Goal: Task Accomplishment & Management: Complete application form

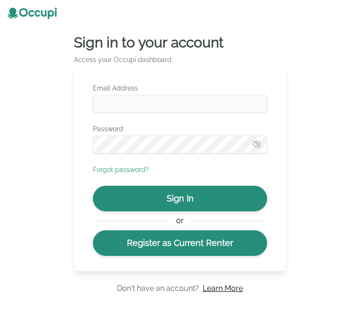
click at [170, 101] on input "Email Address" at bounding box center [180, 104] width 174 height 18
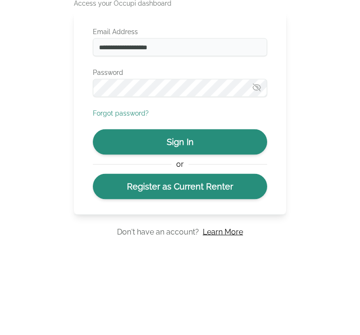
type input "**********"
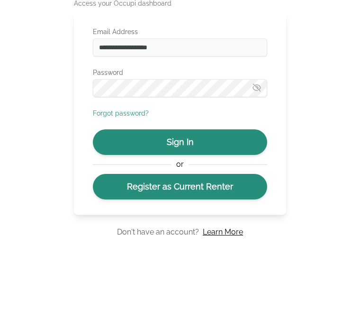
click at [235, 186] on button "Sign In" at bounding box center [180, 199] width 174 height 26
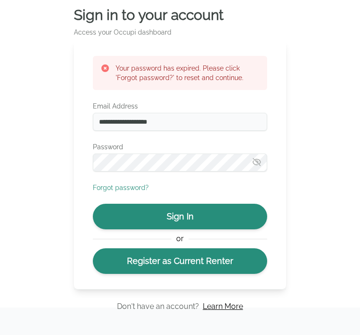
click at [212, 254] on link "Register as Current Renter" at bounding box center [180, 261] width 174 height 26
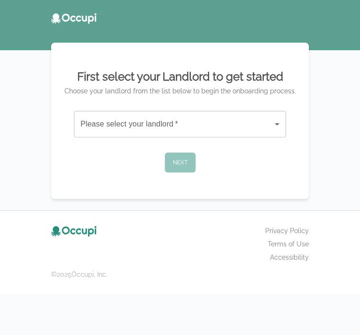
click at [268, 119] on body "First select your Landlord to get started Choose your landlord from the list be…" at bounding box center [180, 167] width 360 height 335
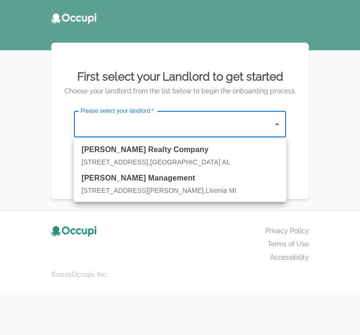
click at [159, 156] on div "[PERSON_NAME] Realty Company [STREET_ADDRESS]" at bounding box center [179, 155] width 197 height 23
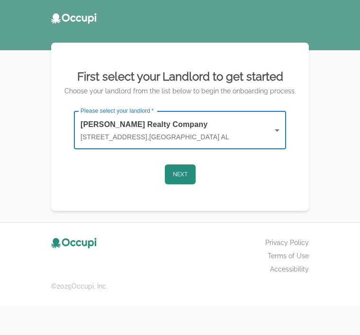
type input "**********"
click at [178, 176] on button "Next" at bounding box center [180, 174] width 31 height 20
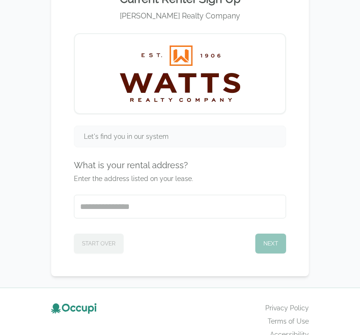
scroll to position [72, 0]
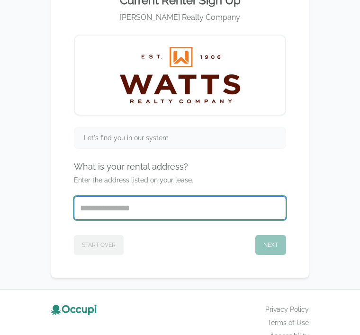
click at [111, 211] on input "Start typing..." at bounding box center [179, 208] width 211 height 23
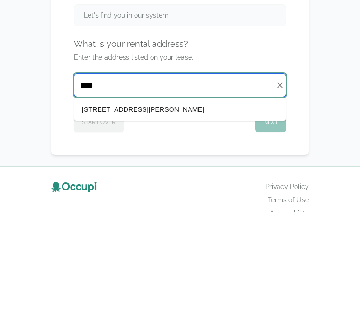
click at [192, 225] on li "[STREET_ADDRESS][PERSON_NAME]" at bounding box center [179, 232] width 211 height 15
type input "**********"
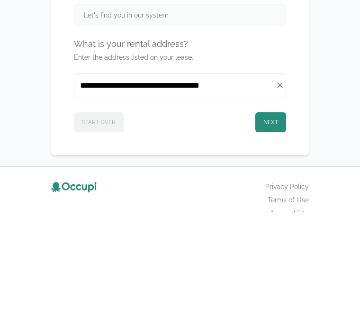
click at [278, 235] on button "Next" at bounding box center [270, 245] width 31 height 20
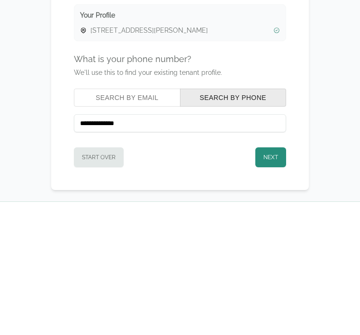
type input "**********"
click at [275, 270] on button "Next" at bounding box center [270, 280] width 31 height 20
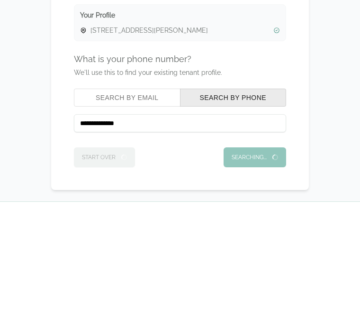
scroll to position [115, 0]
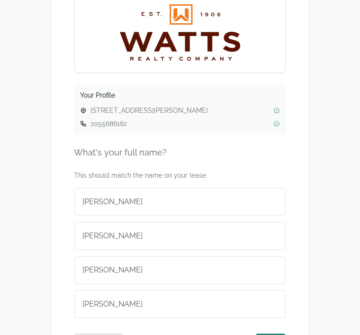
click at [165, 216] on button "[PERSON_NAME]" at bounding box center [180, 202] width 212 height 28
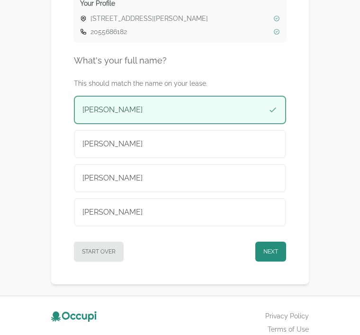
scroll to position [218, 0]
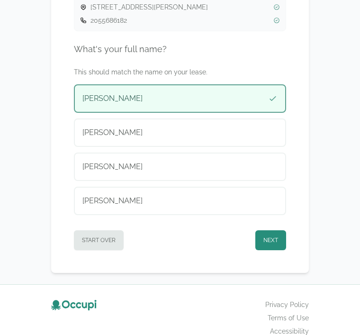
click at [275, 246] on button "Next" at bounding box center [270, 240] width 31 height 20
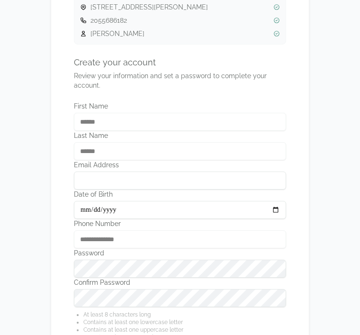
type input "**********"
click at [171, 186] on input "Email Address" at bounding box center [180, 180] width 212 height 18
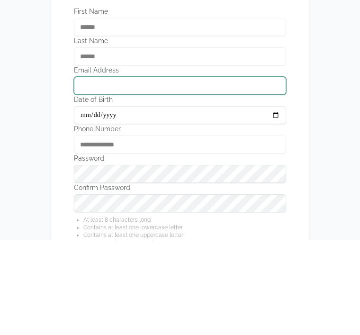
type input "**********"
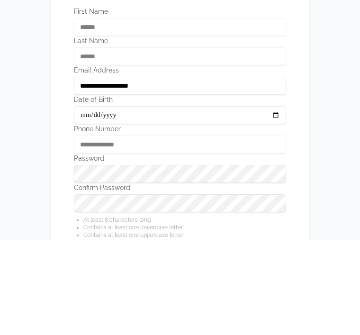
click at [199, 230] on div "**********" at bounding box center [180, 239] width 212 height 18
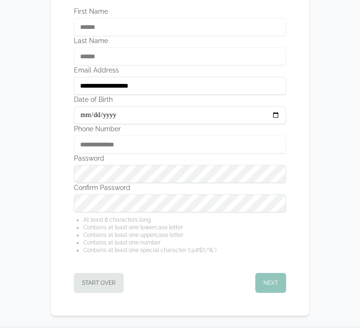
scroll to position [0, 0]
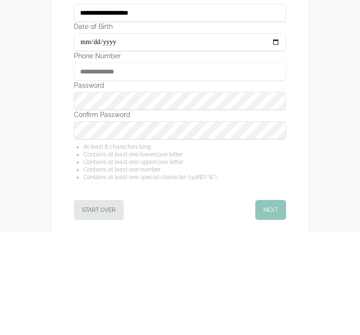
scroll to position [359, 0]
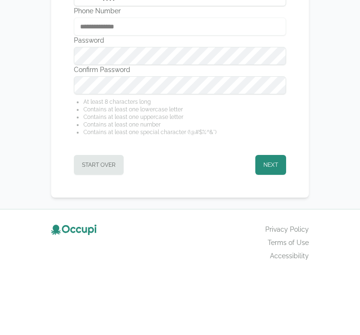
click at [274, 227] on button "Next" at bounding box center [270, 237] width 31 height 20
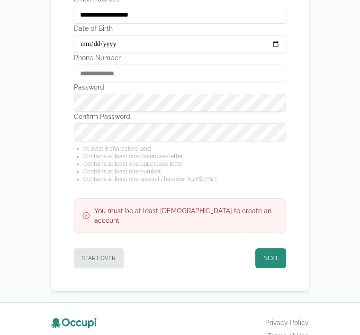
scroll to position [384, 0]
click at [276, 253] on button "Next" at bounding box center [270, 258] width 31 height 20
click at [275, 250] on button "Next" at bounding box center [270, 258] width 31 height 20
click at [276, 248] on button "Next" at bounding box center [270, 258] width 31 height 20
click at [274, 249] on button "Next" at bounding box center [270, 258] width 31 height 20
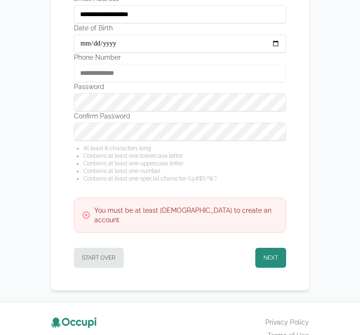
click at [274, 248] on button "Next" at bounding box center [270, 258] width 31 height 20
click at [271, 250] on button "Next" at bounding box center [270, 258] width 31 height 20
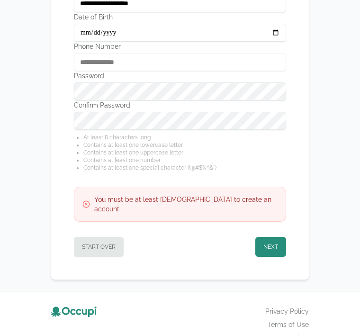
scroll to position [396, 0]
click at [108, 244] on button "Start Over" at bounding box center [99, 246] width 50 height 20
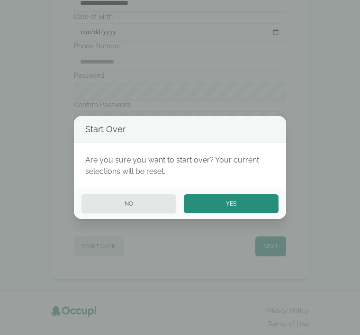
click at [243, 213] on button "Yes" at bounding box center [231, 203] width 95 height 19
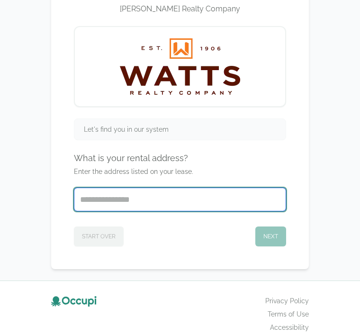
click at [178, 205] on input "Start typing..." at bounding box center [179, 199] width 211 height 23
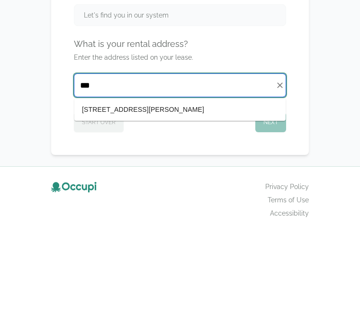
click at [164, 216] on li "[STREET_ADDRESS][PERSON_NAME]" at bounding box center [179, 223] width 211 height 15
type input "**********"
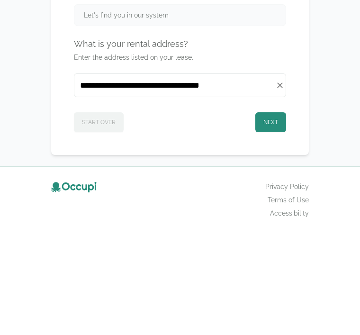
click at [279, 226] on button "Next" at bounding box center [270, 236] width 31 height 20
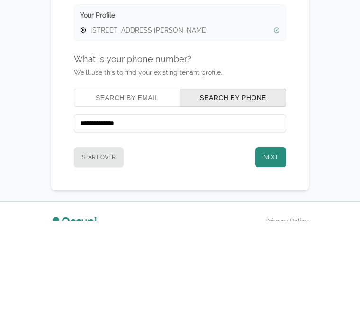
type input "**********"
click at [271, 261] on button "Next" at bounding box center [270, 271] width 31 height 20
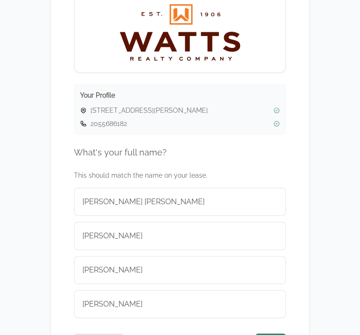
click at [180, 281] on button "[PERSON_NAME]" at bounding box center [180, 270] width 212 height 28
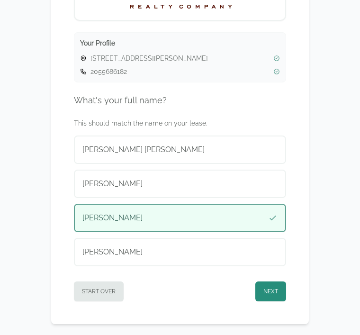
click at [274, 295] on button "Next" at bounding box center [270, 292] width 31 height 20
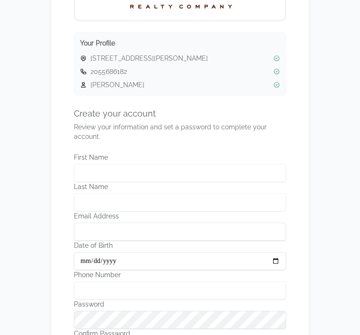
type input "******"
type input "**********"
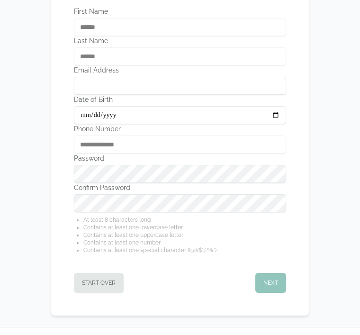
scroll to position [315, 0]
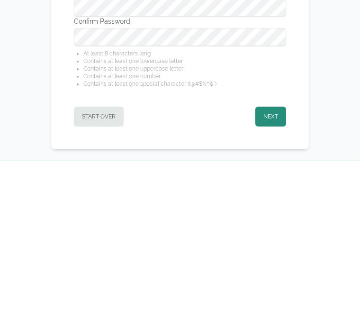
click at [274, 270] on button "Next" at bounding box center [270, 280] width 31 height 20
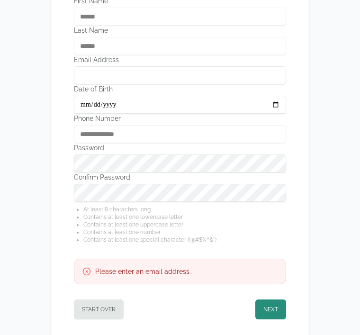
scroll to position [321, 0]
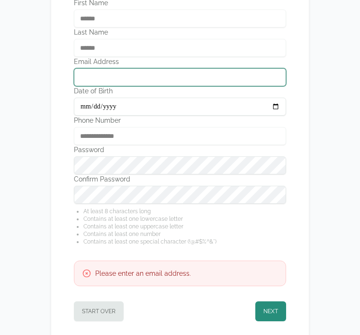
click at [208, 81] on input "Email Address" at bounding box center [180, 78] width 212 height 18
type input "**********"
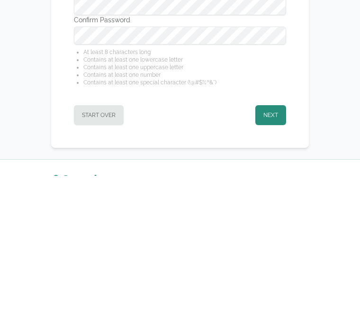
click at [275, 265] on button "Next" at bounding box center [270, 275] width 31 height 20
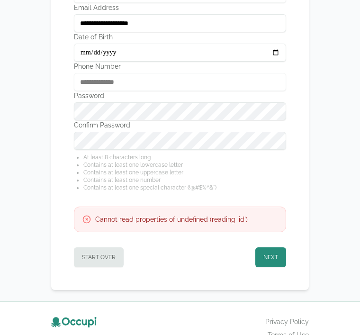
scroll to position [396, 0]
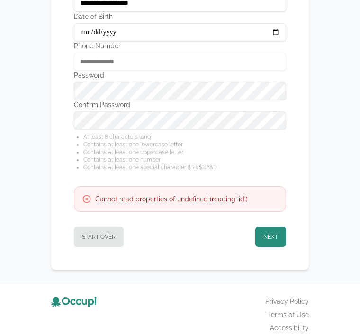
click at [229, 204] on h3 "Cannot read properties of undefined (reading 'id')" at bounding box center [171, 198] width 153 height 9
click at [235, 207] on div "Cannot read properties of undefined (reading 'id')" at bounding box center [180, 199] width 212 height 26
click at [224, 206] on div "Cannot read properties of undefined (reading 'id')" at bounding box center [180, 199] width 212 height 26
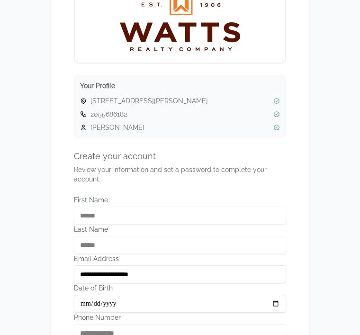
scroll to position [124, 0]
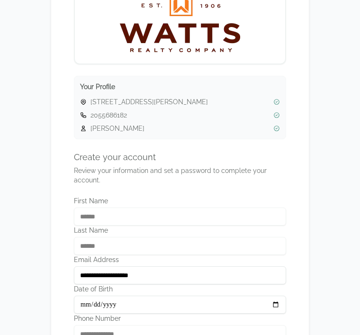
click at [213, 103] on span "[STREET_ADDRESS][PERSON_NAME]" at bounding box center [179, 101] width 179 height 9
click at [207, 108] on div "[STREET_ADDRESS][PERSON_NAME] 2055686182 [PERSON_NAME]" at bounding box center [180, 115] width 200 height 36
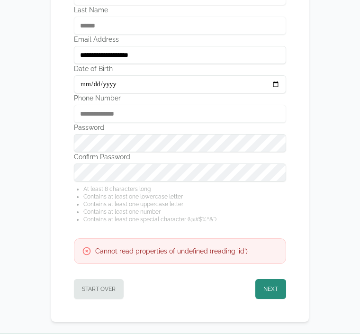
scroll to position [351, 0]
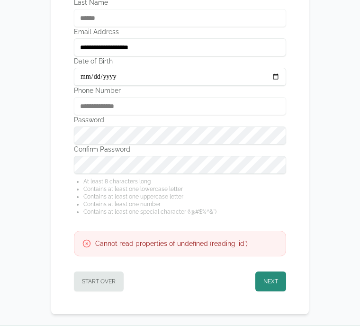
click at [267, 240] on div "Cannot read properties of undefined (reading 'id')" at bounding box center [180, 243] width 196 height 9
click at [271, 284] on button "Next" at bounding box center [270, 281] width 31 height 20
click at [277, 284] on button "Next" at bounding box center [270, 281] width 31 height 20
click at [314, 223] on div "**********" at bounding box center [180, 3] width 273 height 646
click at [273, 277] on button "Next" at bounding box center [270, 281] width 31 height 20
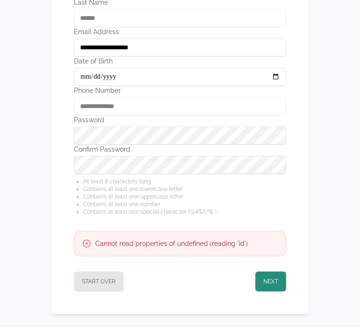
click at [88, 245] on icon at bounding box center [86, 243] width 7 height 7
click at [95, 246] on div "Cannot read properties of undefined (reading 'id')" at bounding box center [180, 243] width 196 height 9
click at [96, 242] on h3 "Cannot read properties of undefined (reading 'id')" at bounding box center [171, 243] width 153 height 9
click at [95, 242] on h3 "Cannot read properties of undefined (reading 'id')" at bounding box center [171, 243] width 153 height 9
click at [97, 245] on h3 "Cannot read properties of undefined (reading 'id')" at bounding box center [171, 243] width 153 height 9
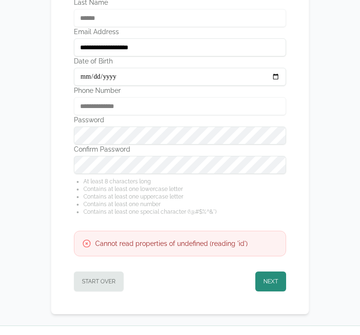
click at [97, 245] on h3 "Cannot read properties of undefined (reading 'id')" at bounding box center [171, 243] width 153 height 9
click at [97, 242] on h3 "Cannot read properties of undefined (reading 'id')" at bounding box center [171, 243] width 153 height 9
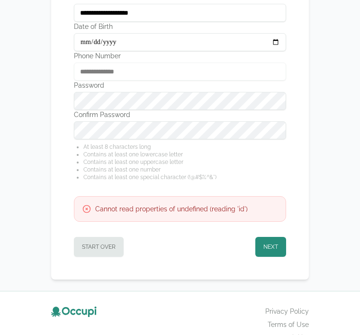
scroll to position [396, 0]
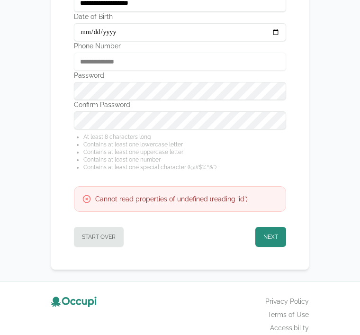
click at [274, 240] on button "Next" at bounding box center [270, 237] width 31 height 20
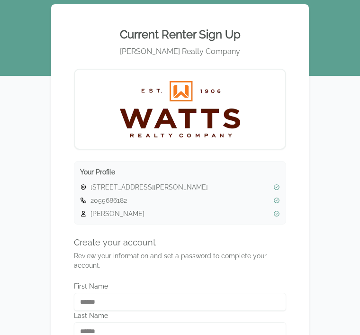
scroll to position [0, 0]
